Goal: Task Accomplishment & Management: Manage account settings

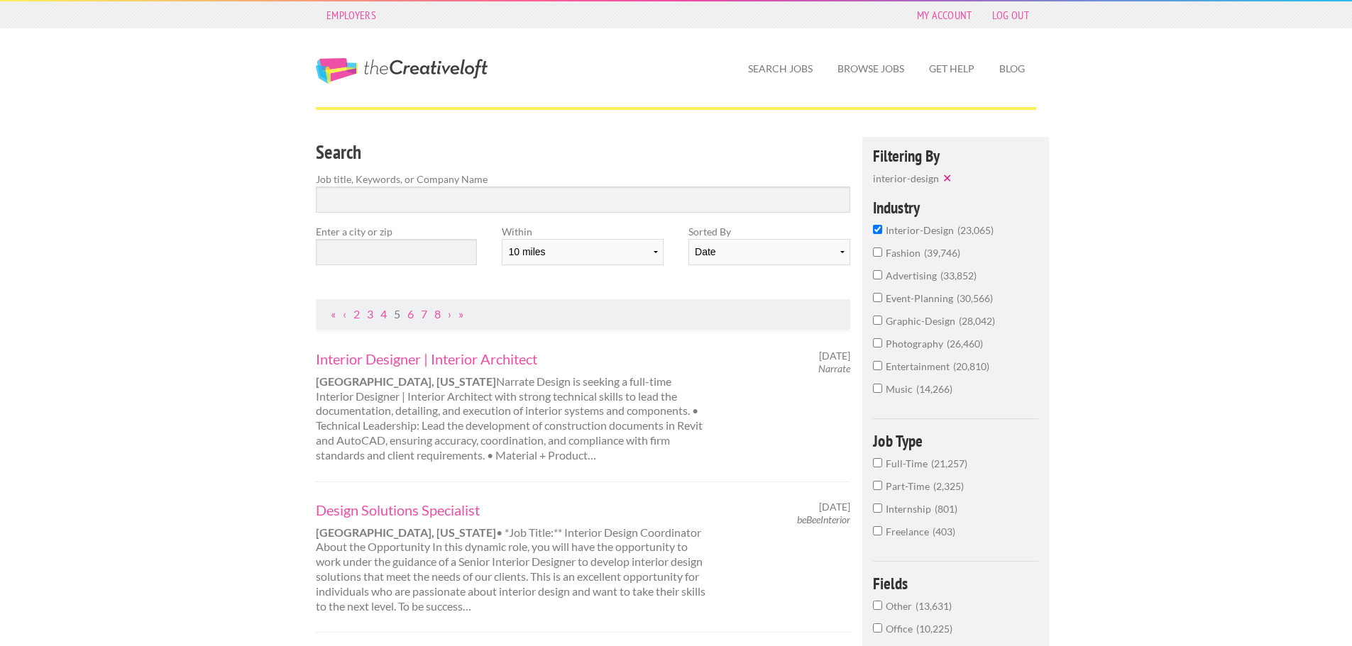
scroll to position [11, 0]
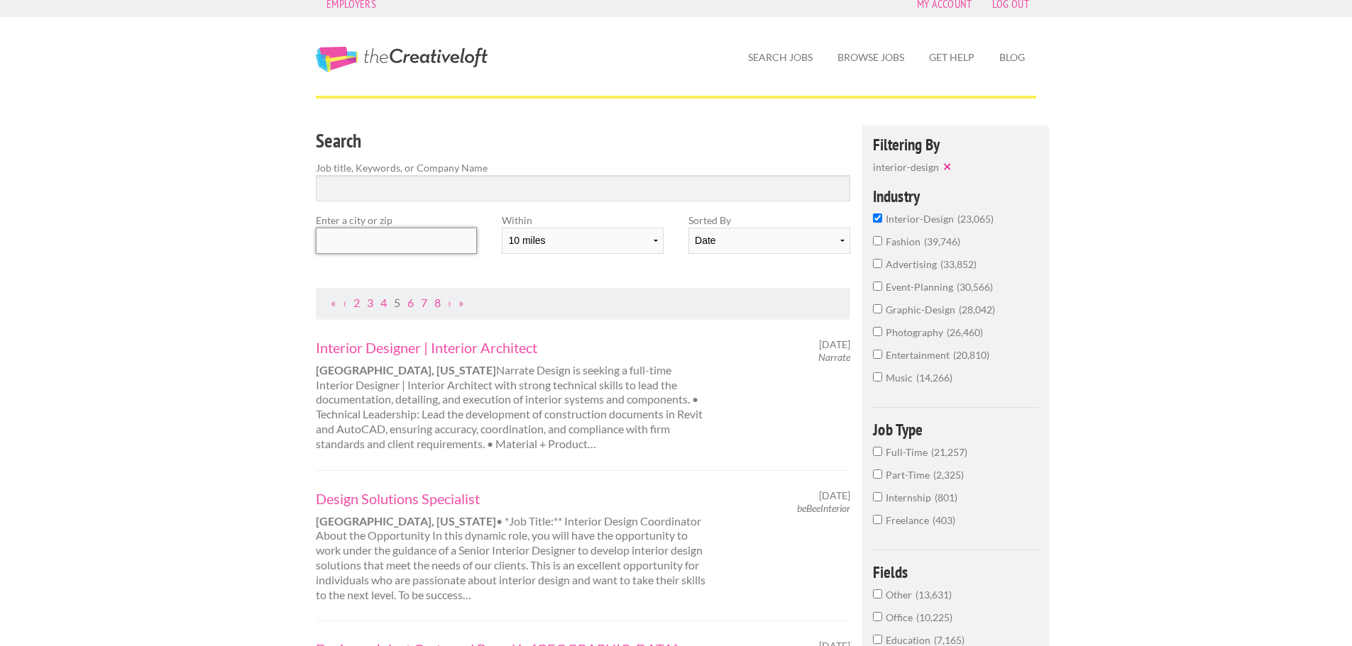
click at [394, 251] on input "text" at bounding box center [396, 241] width 161 height 26
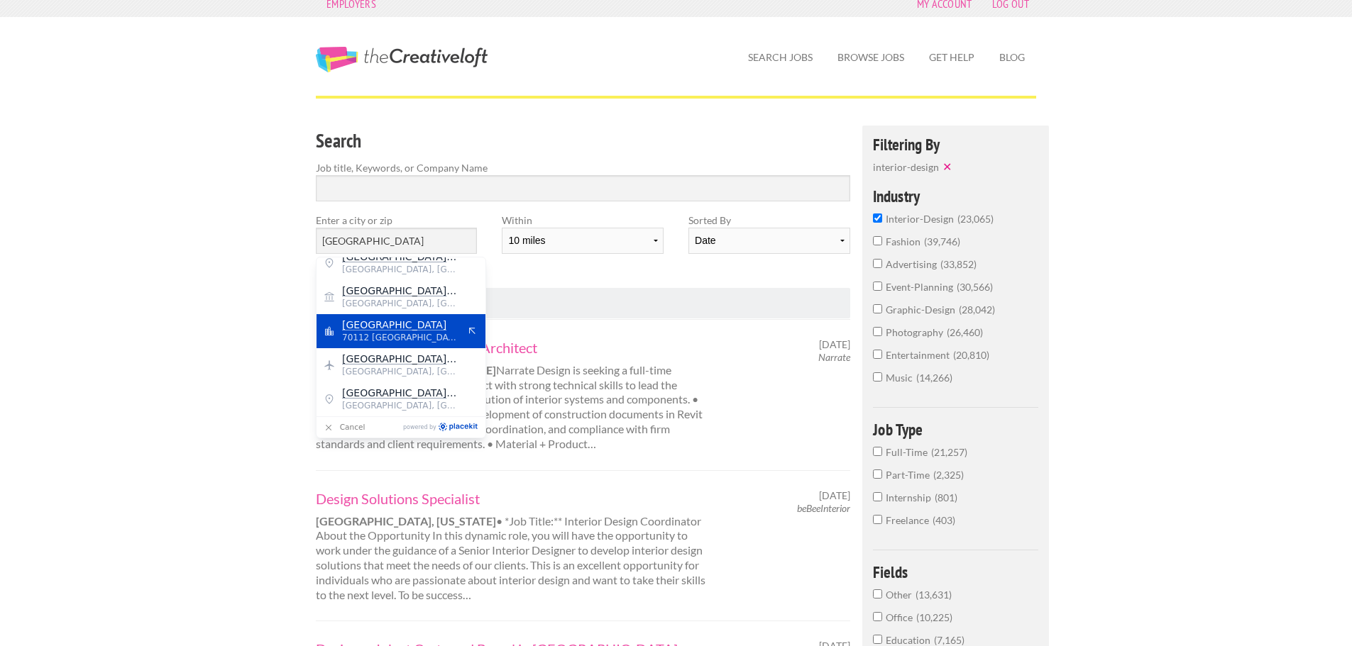
click at [356, 328] on mark "New Orleans" at bounding box center [394, 324] width 104 height 11
type input "New Orleans"
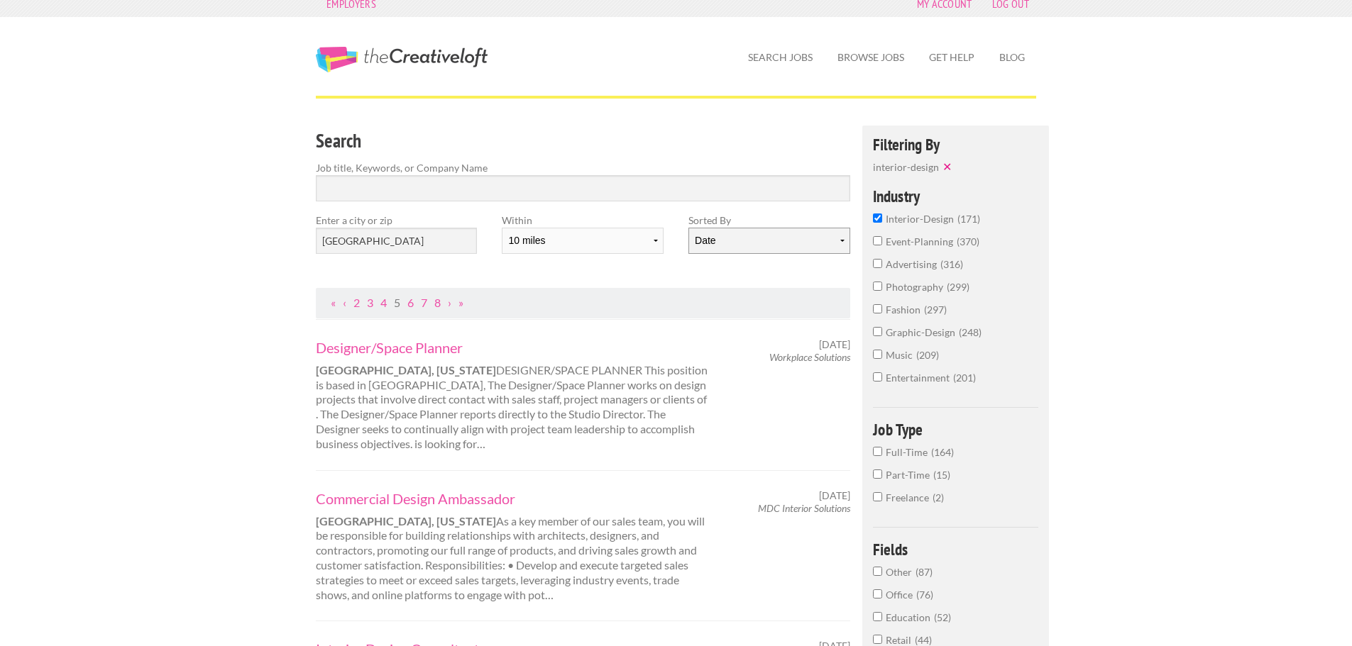
click at [817, 243] on select "Date Relevance" at bounding box center [768, 241] width 161 height 26
select select "jobs"
click at [688, 228] on select "Date Relevance" at bounding box center [768, 241] width 161 height 26
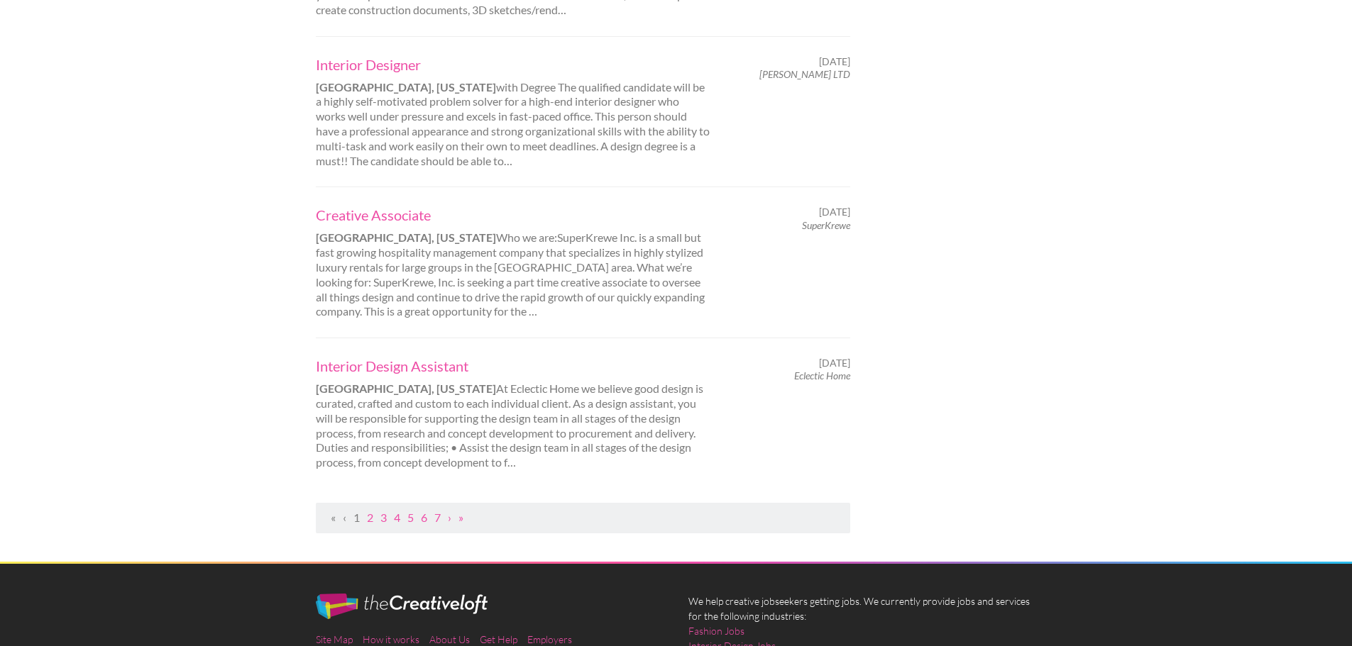
scroll to position [1430, 0]
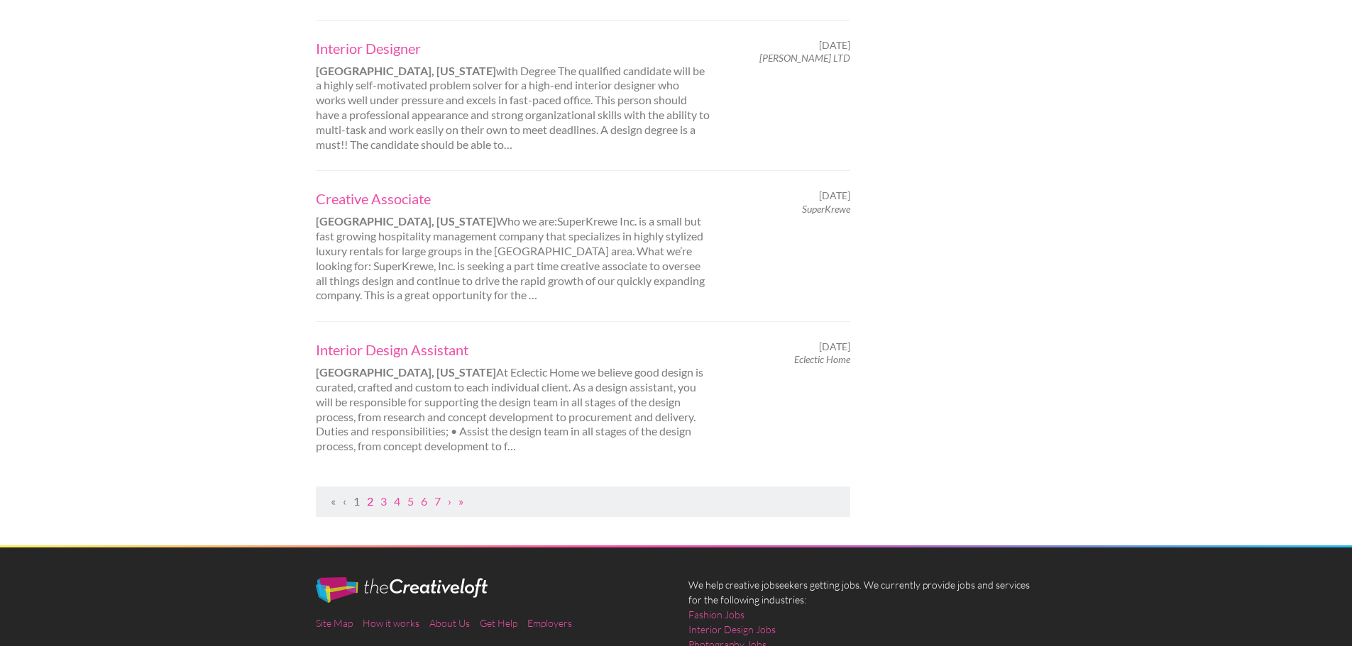
click at [369, 495] on link "2" at bounding box center [370, 501] width 6 height 13
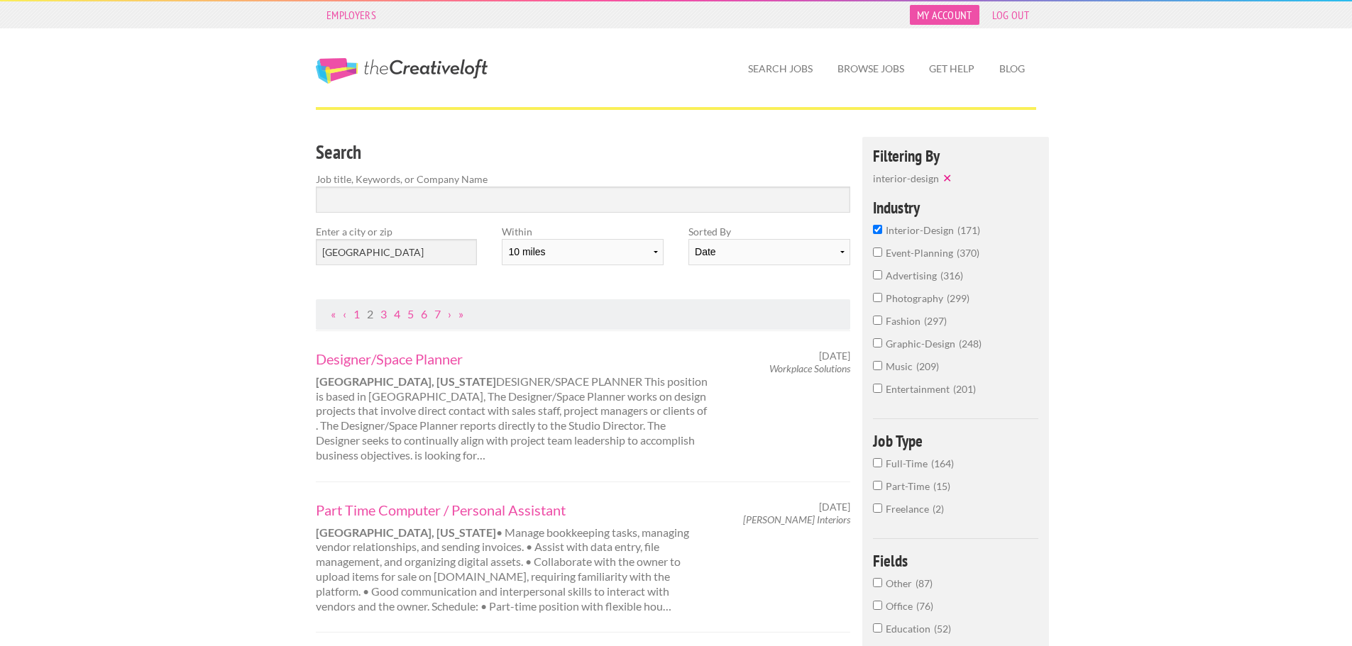
click at [949, 16] on link "My Account" at bounding box center [945, 15] width 70 height 20
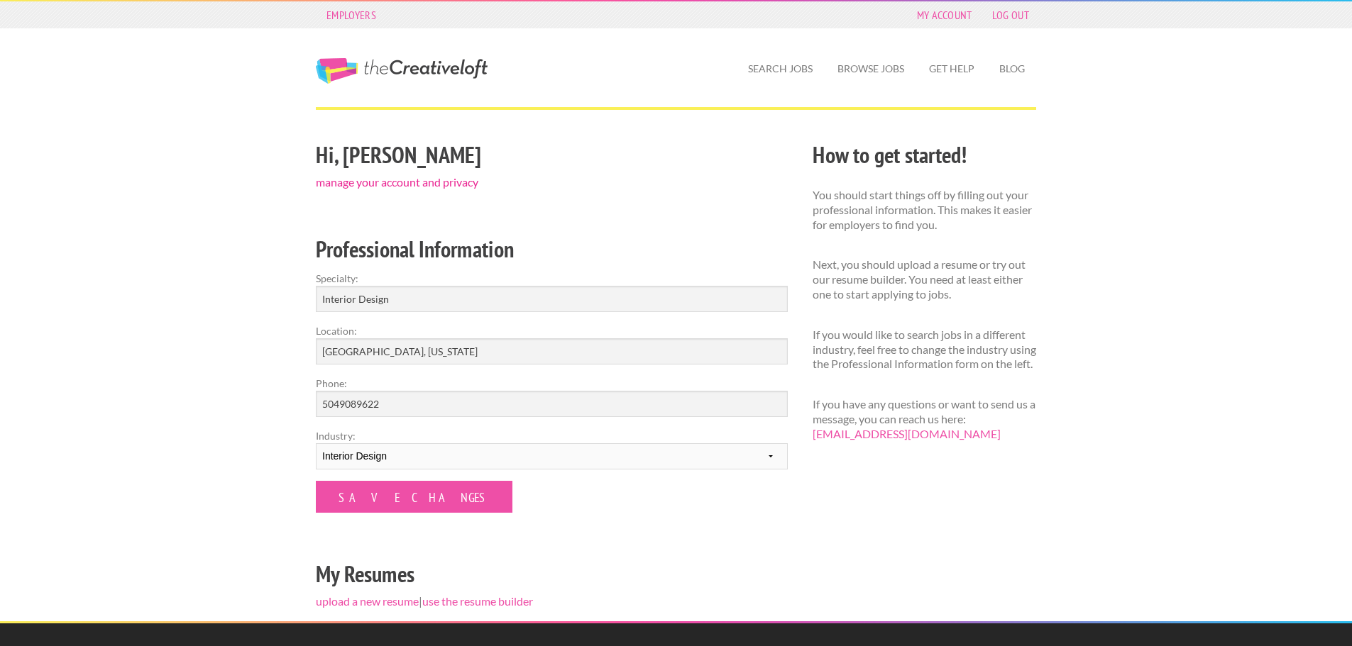
click at [418, 178] on link "manage your account and privacy" at bounding box center [397, 181] width 162 height 13
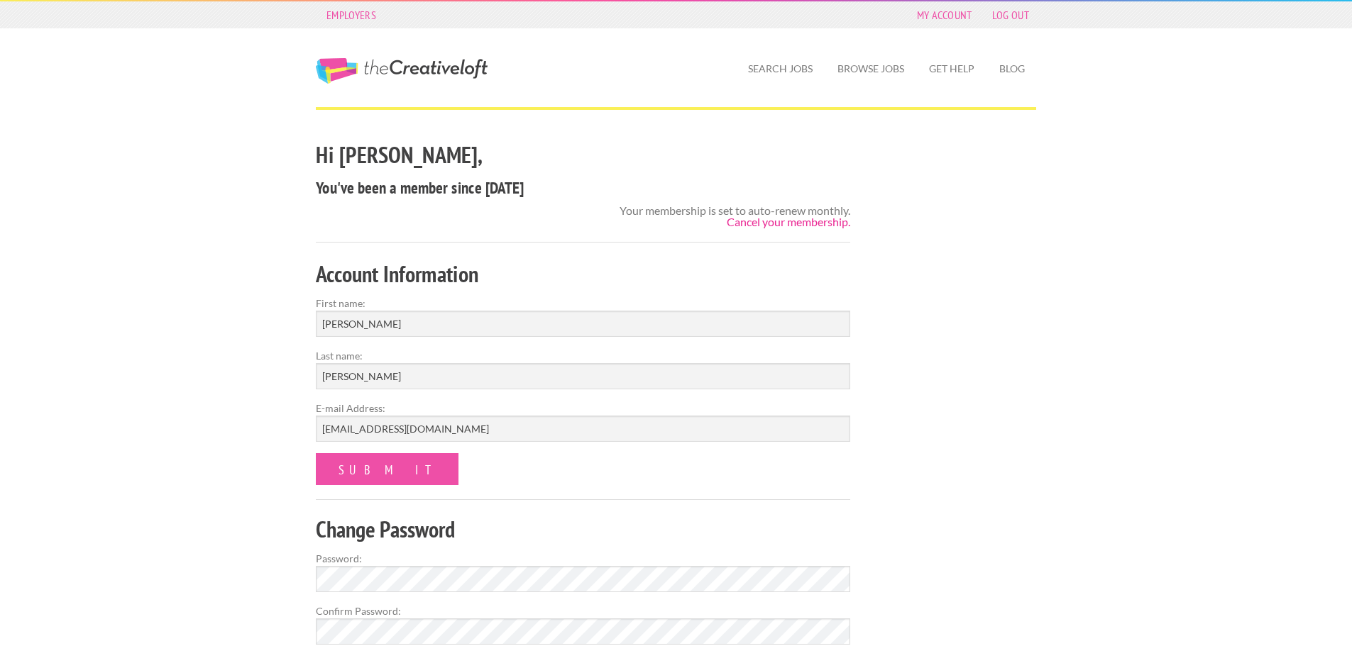
click at [780, 223] on link "Cancel your membership." at bounding box center [788, 221] width 123 height 13
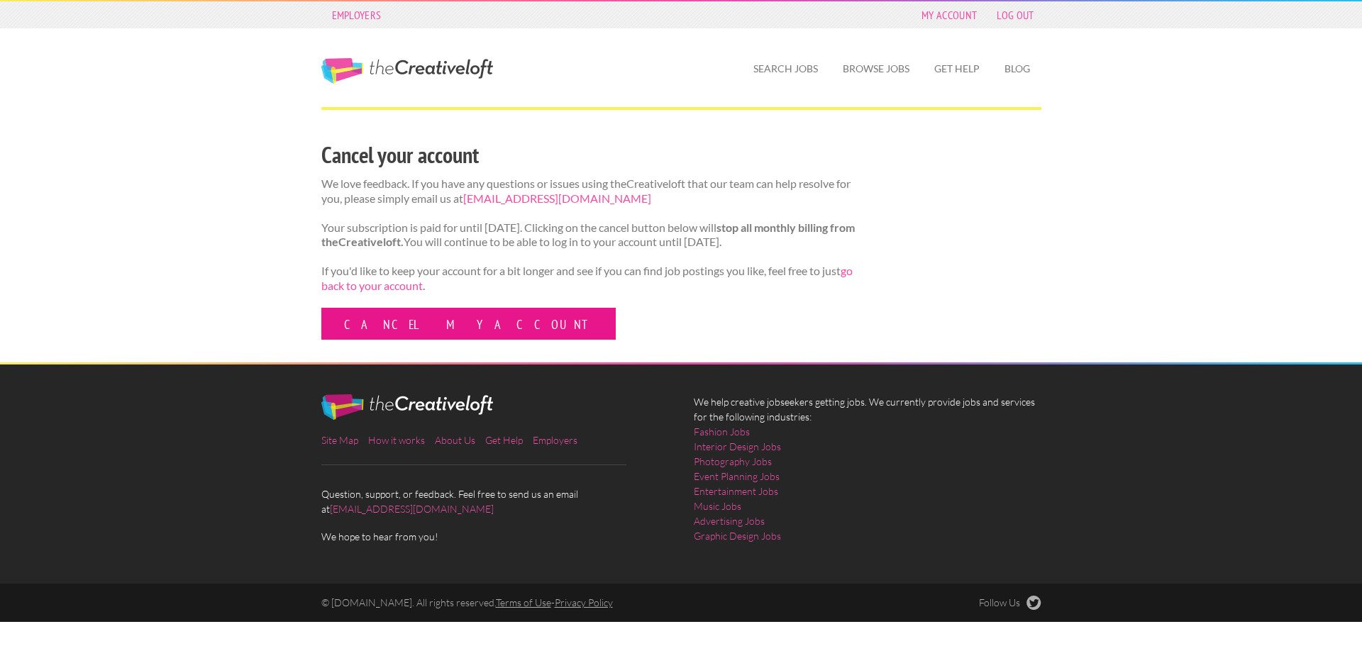
click at [402, 340] on link "Cancel my account" at bounding box center [468, 324] width 294 height 32
